Goal: Task Accomplishment & Management: Manage account settings

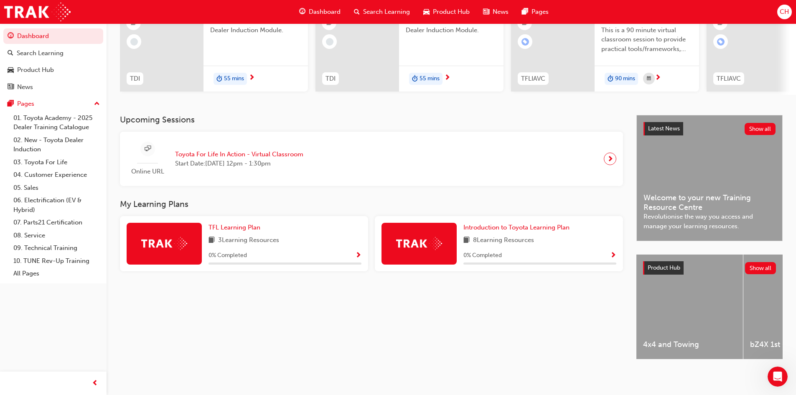
click at [778, 12] on div "CH" at bounding box center [784, 12] width 15 height 15
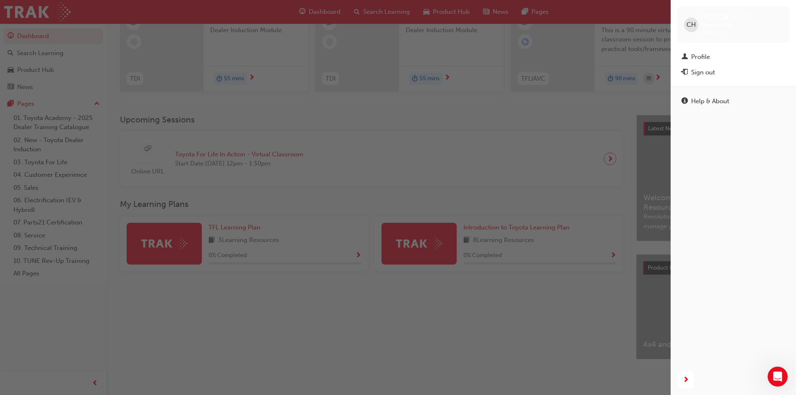
click at [716, 67] on div "Sign out" at bounding box center [734, 72] width 104 height 10
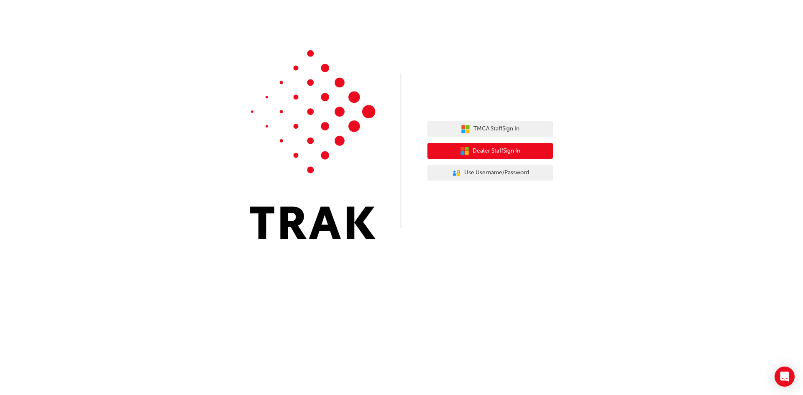
click at [485, 152] on span "Dealer Staff Sign In" at bounding box center [496, 151] width 48 height 10
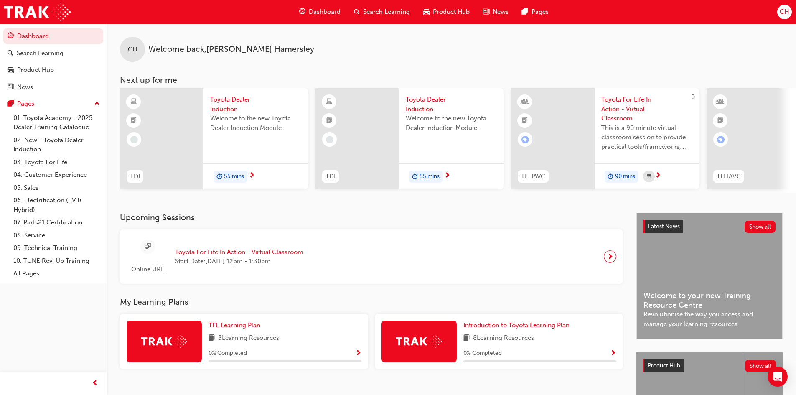
click at [782, 13] on span "CH" at bounding box center [784, 12] width 9 height 10
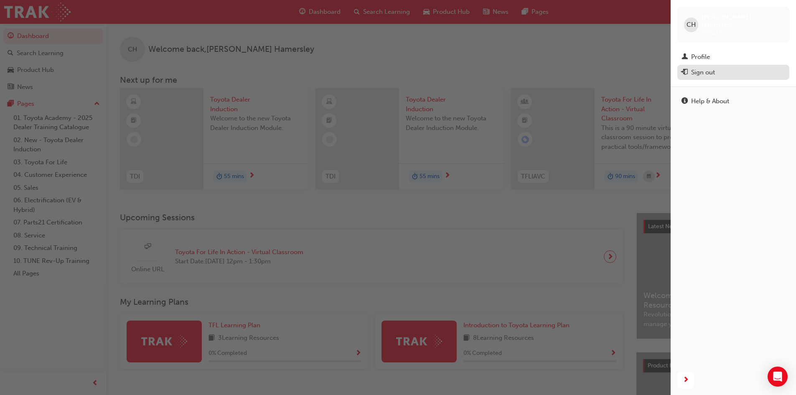
click at [699, 65] on button "Sign out" at bounding box center [734, 72] width 112 height 15
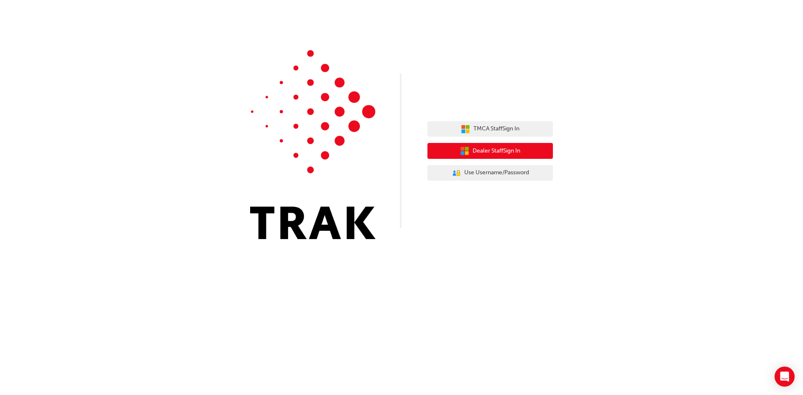
click at [513, 148] on span "Dealer Staff Sign In" at bounding box center [496, 151] width 48 height 10
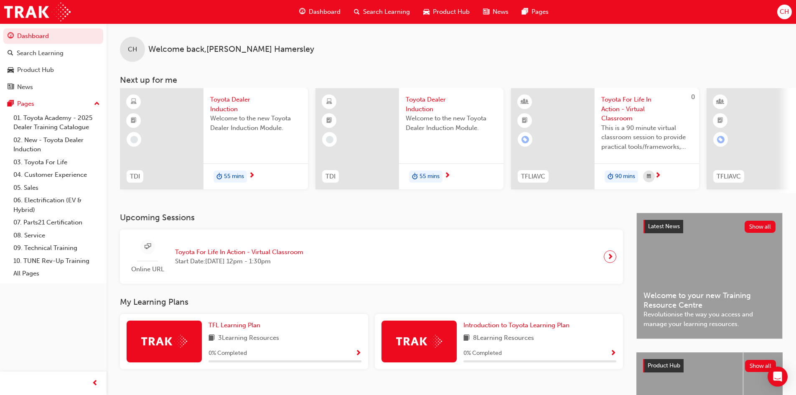
click at [778, 11] on div "CH" at bounding box center [784, 12] width 15 height 15
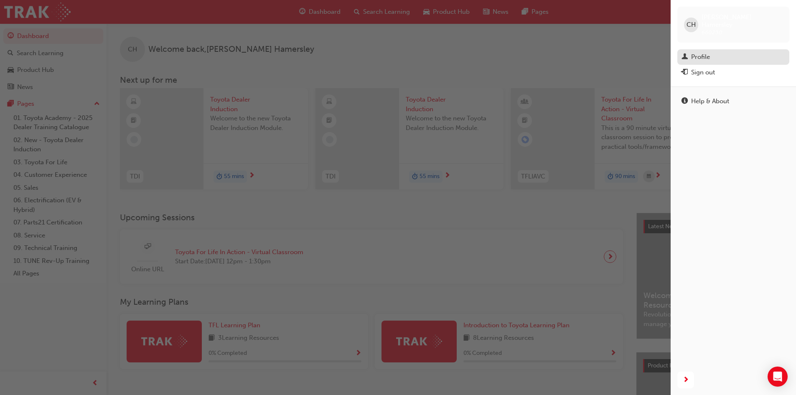
click at [701, 52] on div "Profile" at bounding box center [700, 57] width 19 height 10
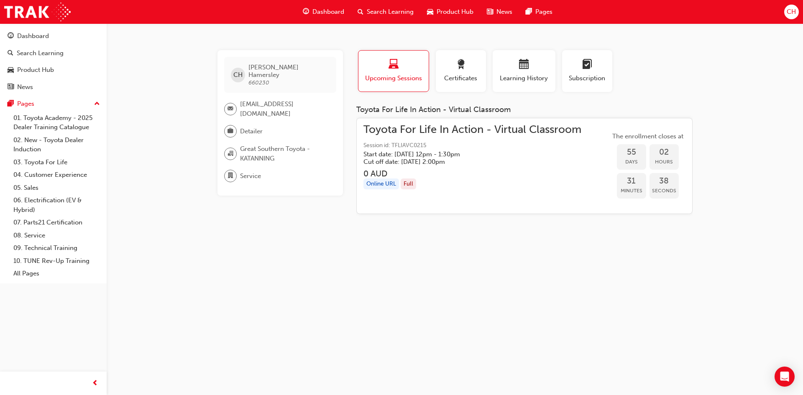
click at [269, 68] on span "Christine Hamersley" at bounding box center [288, 71] width 81 height 15
click at [257, 108] on span "accounts@greatsoutherntoyota.com.au" at bounding box center [284, 108] width 89 height 19
click at [794, 13] on span "CH" at bounding box center [790, 12] width 9 height 10
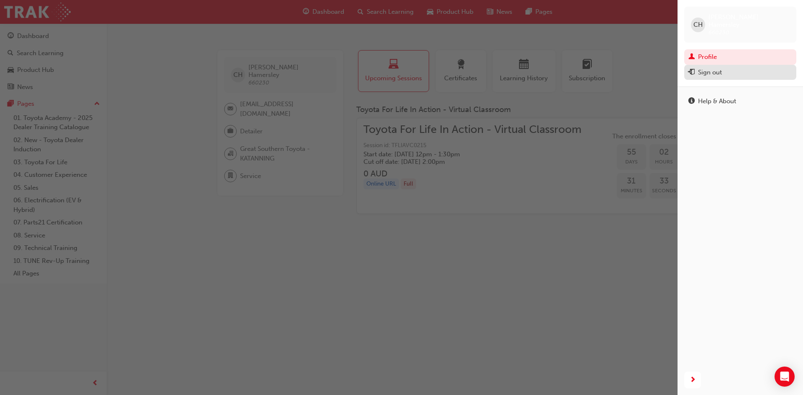
click at [712, 68] on div "Sign out" at bounding box center [710, 73] width 24 height 10
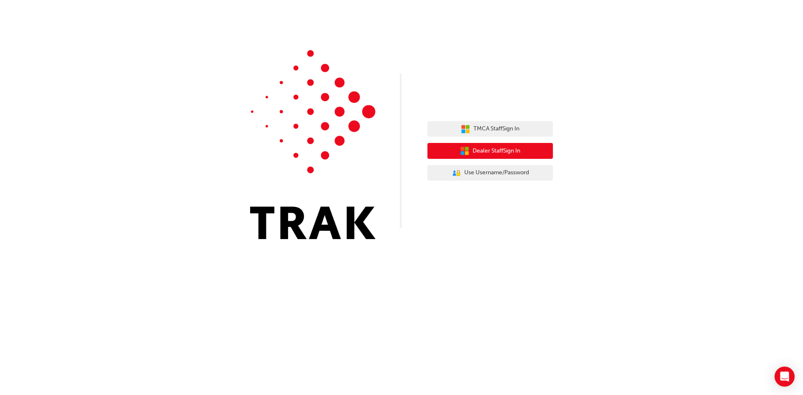
click at [478, 149] on span "Dealer Staff Sign In" at bounding box center [496, 151] width 48 height 10
click at [488, 145] on button "Dealer Staff Sign In" at bounding box center [489, 151] width 125 height 16
